Goal: Transaction & Acquisition: Book appointment/travel/reservation

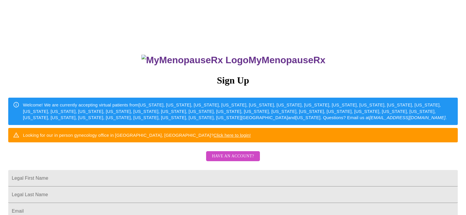
scroll to position [112, 0]
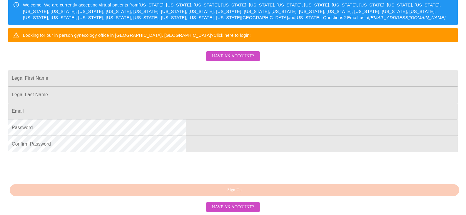
click at [237, 53] on span "Have an account?" at bounding box center [233, 56] width 42 height 7
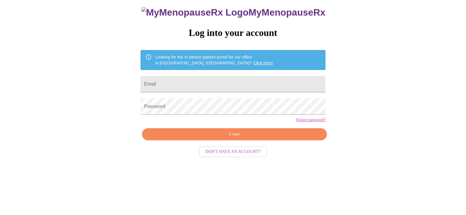
scroll to position [6, 0]
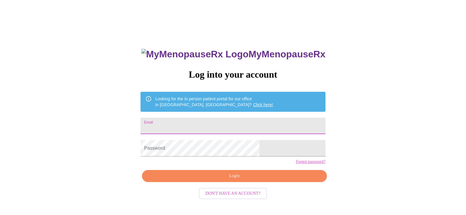
click at [217, 120] on input "Email" at bounding box center [233, 126] width 185 height 16
type input "[EMAIL_ADDRESS][DOMAIN_NAME]"
click at [233, 180] on span "Login" at bounding box center [234, 175] width 171 height 7
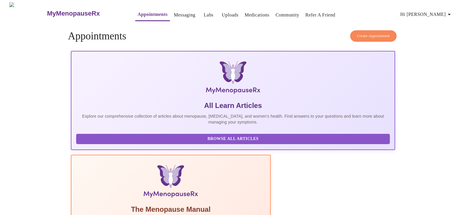
click at [378, 36] on span "Create Appointment" at bounding box center [373, 36] width 33 height 7
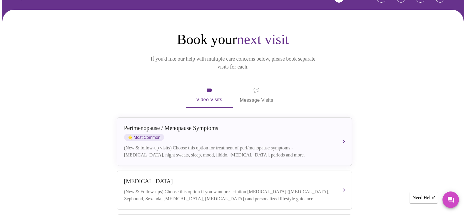
scroll to position [50, 0]
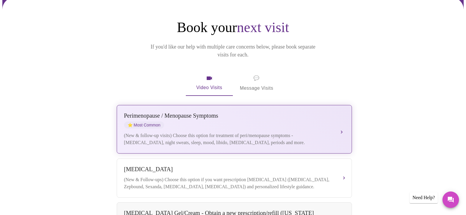
click at [281, 132] on div "(New & follow-up visits) Choose this option for treatment of peri/menopause sym…" at bounding box center [228, 139] width 209 height 14
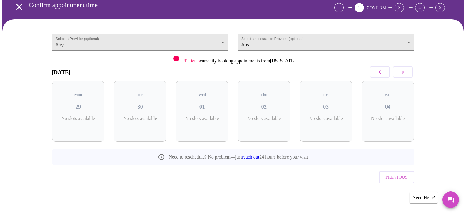
scroll to position [16, 0]
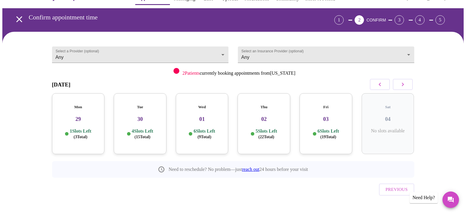
click at [93, 122] on div "Mon 29 1 Slots Left ( 3 Total)" at bounding box center [78, 123] width 53 height 61
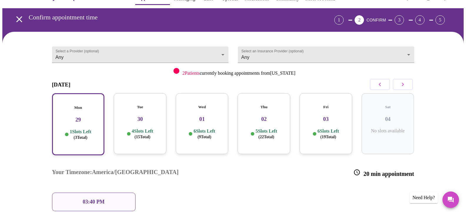
scroll to position [50, 0]
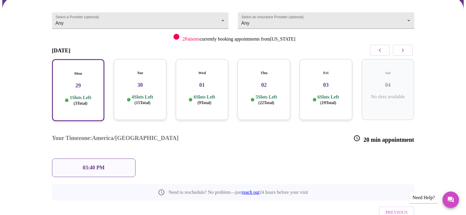
click at [121, 82] on h3 "30" at bounding box center [139, 85] width 43 height 6
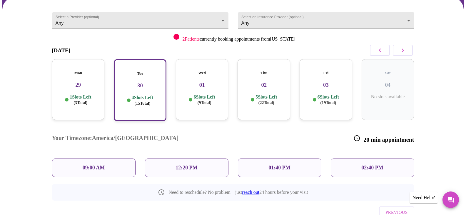
click at [297, 158] on div "01:40 PM" at bounding box center [279, 167] width 83 height 19
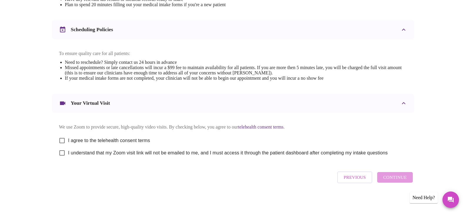
scroll to position [211, 0]
click at [61, 136] on input "I agree to the telehealth consent terms" at bounding box center [62, 140] width 12 height 12
checkbox input "true"
click at [61, 153] on input "I understand that my Zoom visit link will not be emailed to me, and I must acce…" at bounding box center [62, 153] width 12 height 12
checkbox input "true"
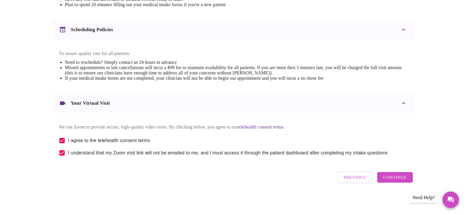
click at [396, 178] on span "Continue" at bounding box center [395, 177] width 24 height 8
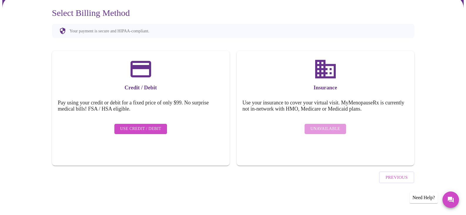
scroll to position [35, 0]
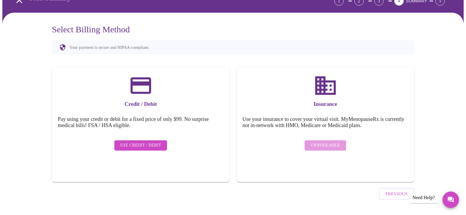
click at [159, 142] on span "Use Credit / Debit" at bounding box center [140, 145] width 41 height 7
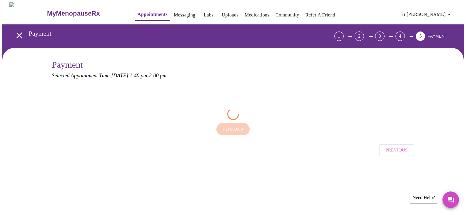
scroll to position [0, 0]
